Goal: Check status: Check status

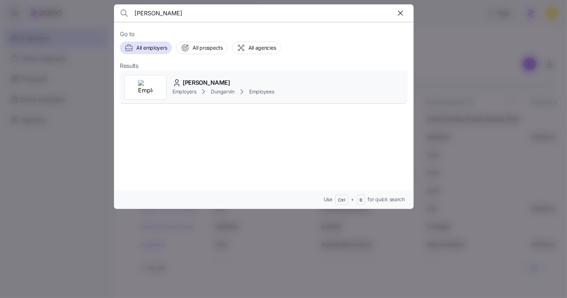
type input "[PERSON_NAME]"
click at [227, 76] on div "[PERSON_NAME] Employers Dungarvin Employees" at bounding box center [264, 88] width 288 height 34
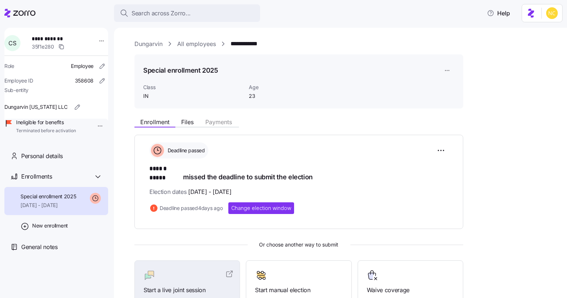
click at [193, 128] on div "Enrollment Files Payments Deadline passed ****** ***** missed the deadline to s…" at bounding box center [345, 279] width 422 height 330
click at [192, 124] on span "Files" at bounding box center [187, 122] width 12 height 6
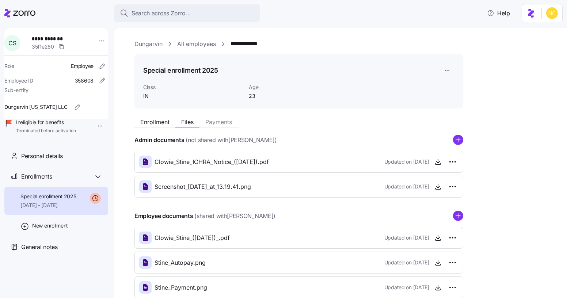
scroll to position [67, 0]
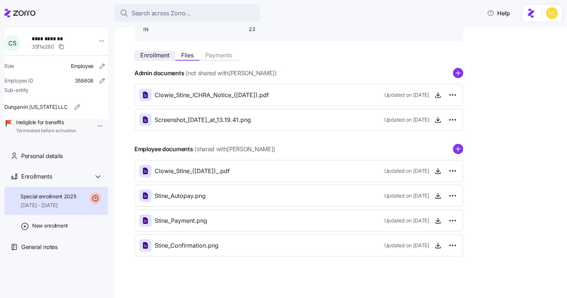
click at [165, 52] on span "Enrollment" at bounding box center [154, 55] width 29 height 6
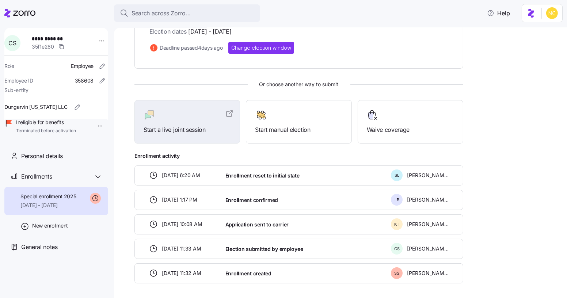
scroll to position [160, 0]
click at [80, 167] on div "Personal details" at bounding box center [56, 156] width 104 height 21
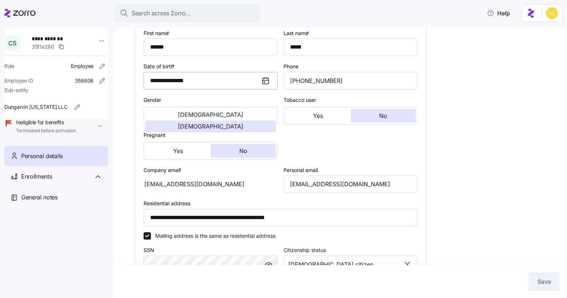
type input "IN"
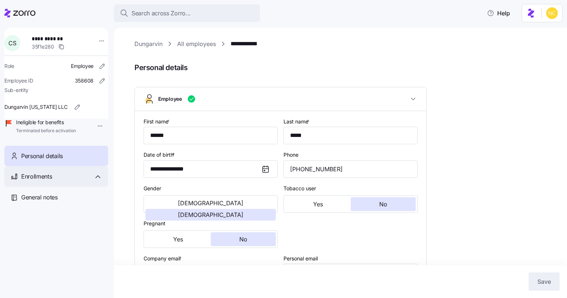
click at [67, 178] on div "Enrollments" at bounding box center [56, 176] width 104 height 21
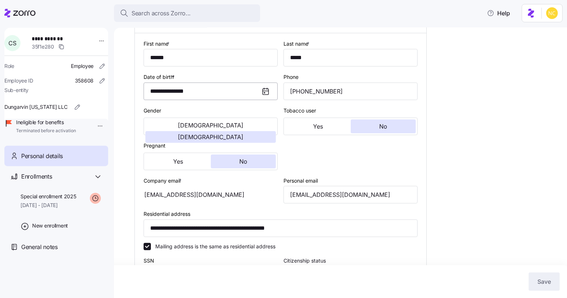
scroll to position [4, 0]
